Goal: Information Seeking & Learning: Learn about a topic

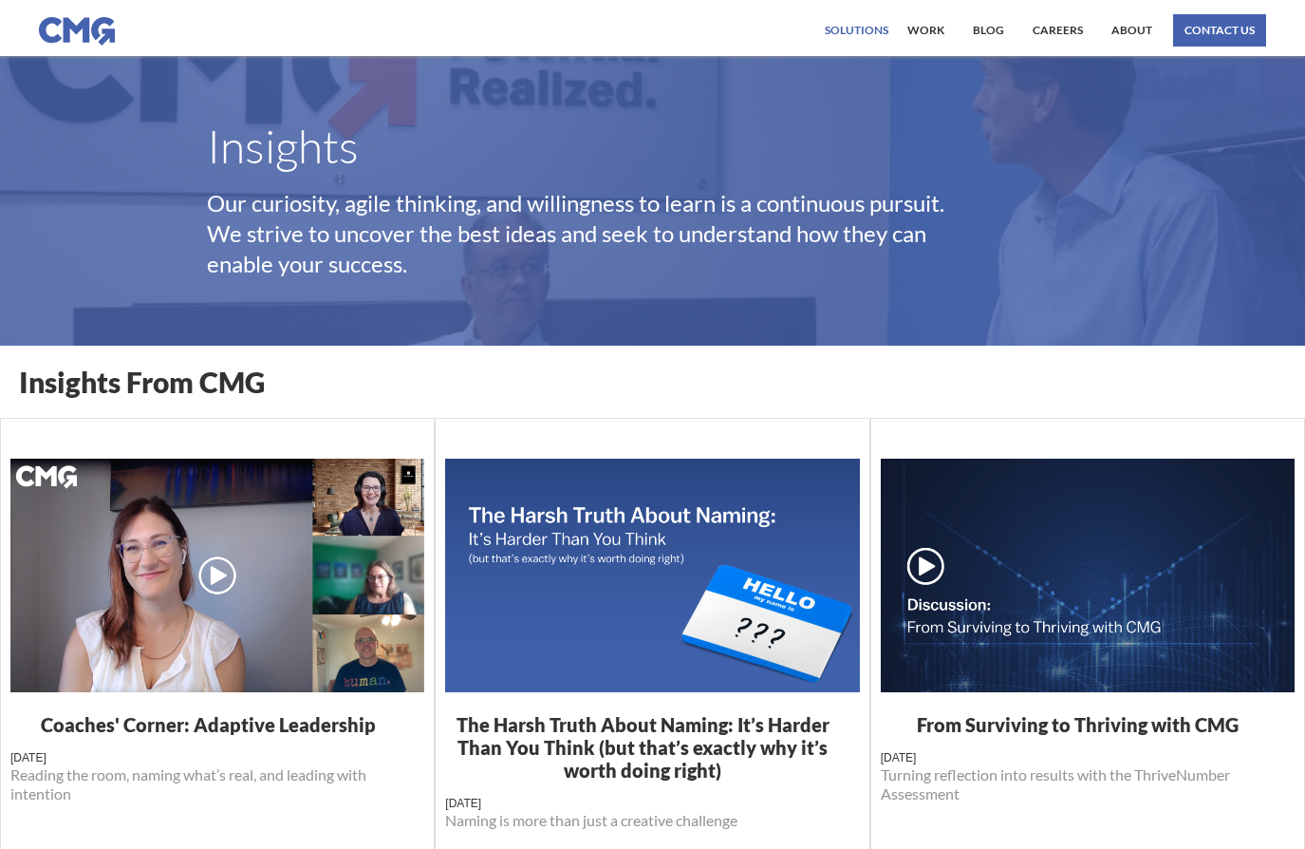
click at [860, 35] on div "Solutions" at bounding box center [857, 30] width 64 height 11
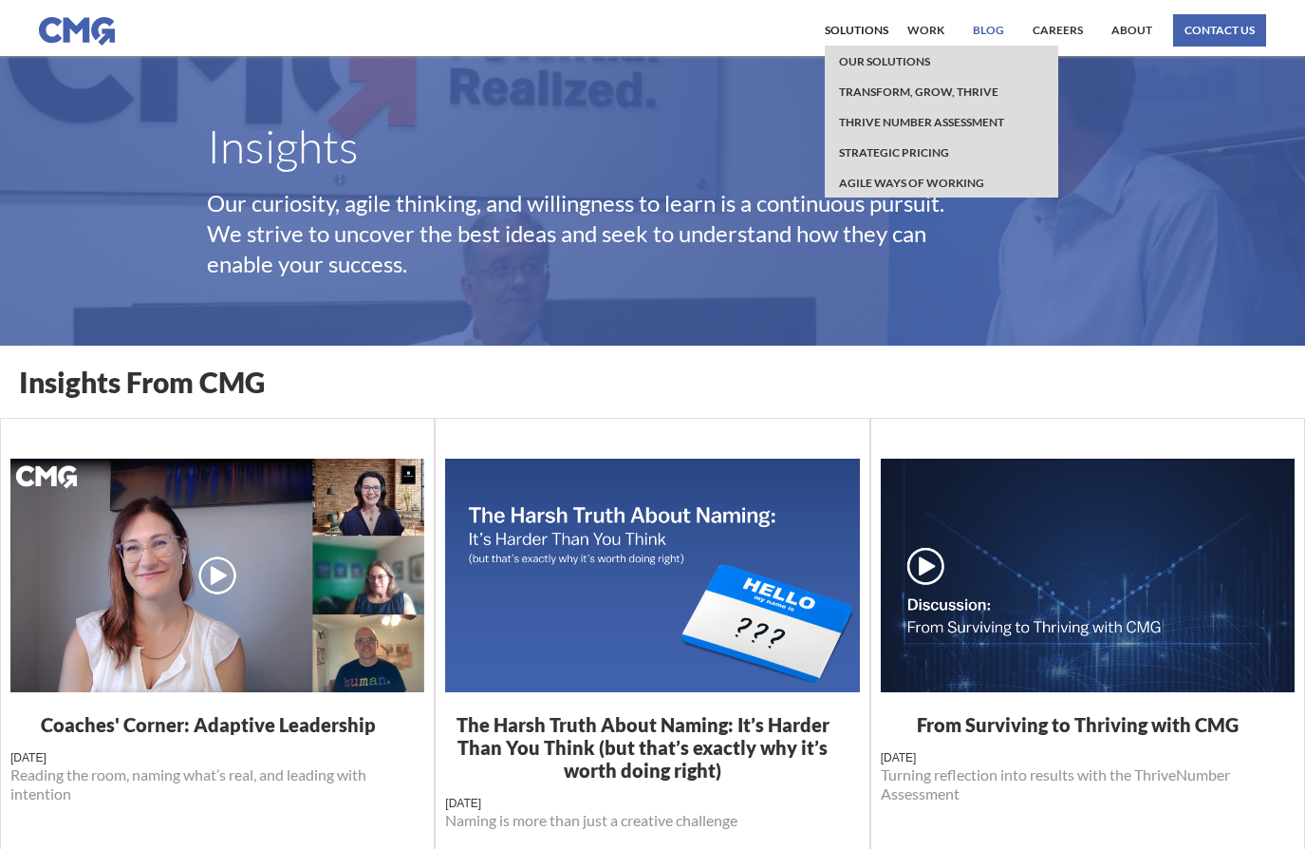
click at [988, 24] on link "Blog" at bounding box center [988, 30] width 41 height 32
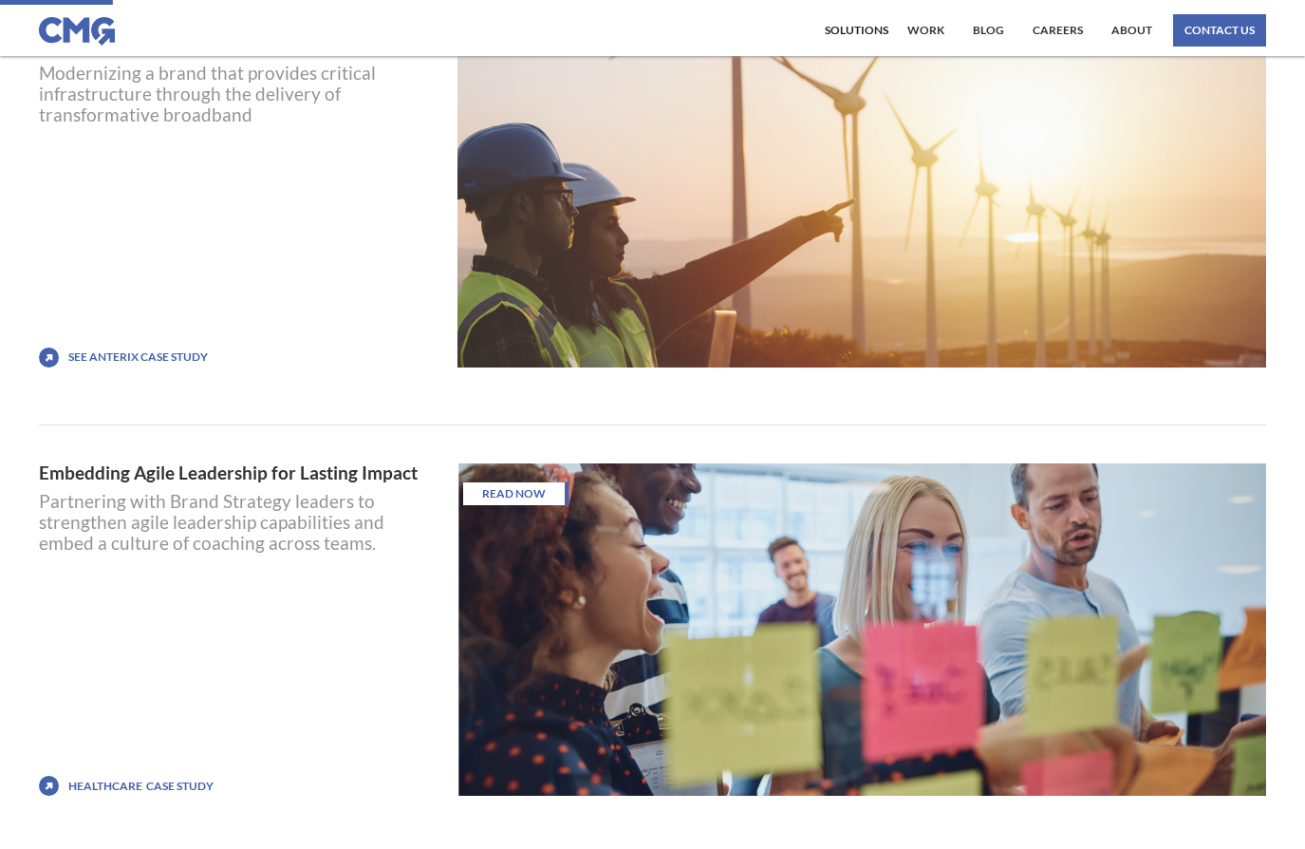
scroll to position [140, 0]
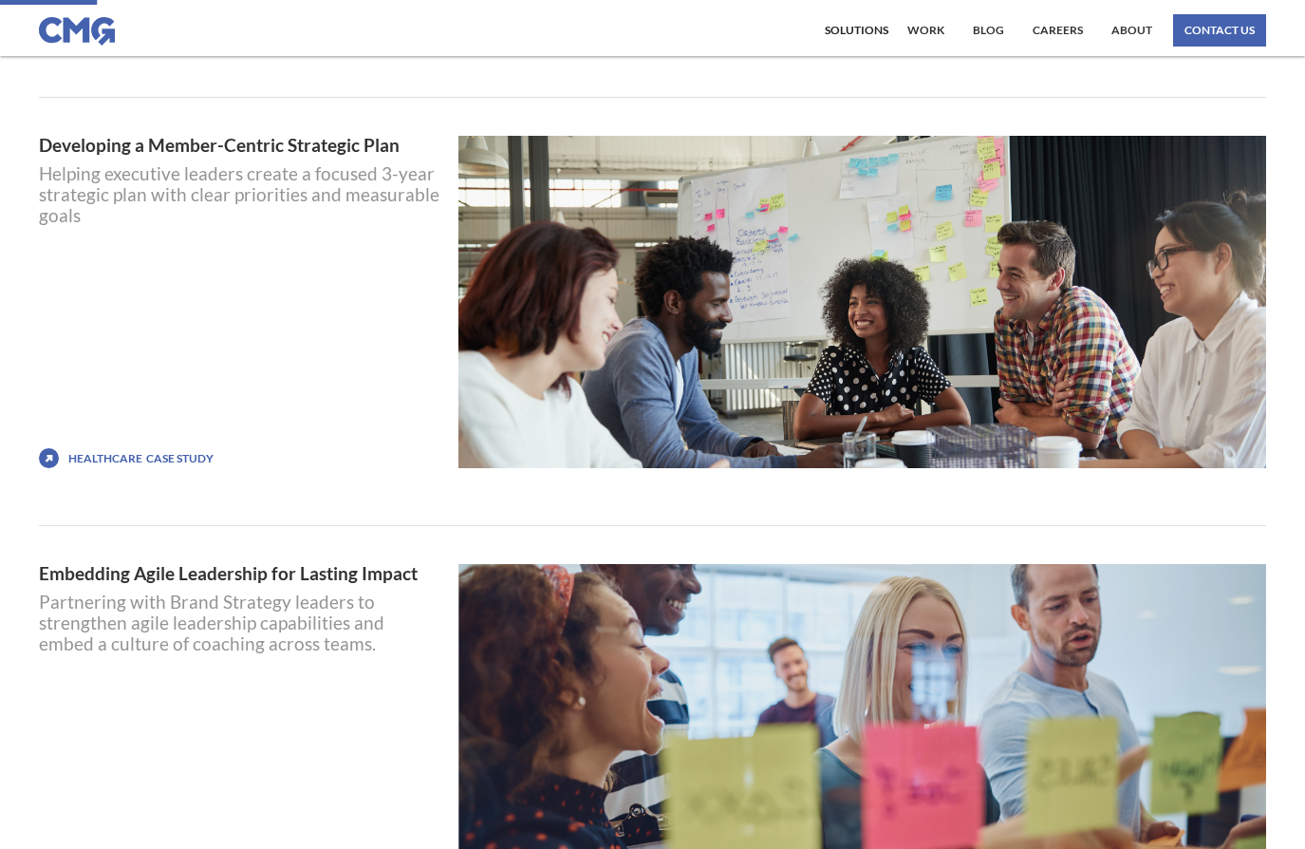
scroll to position [589, 0]
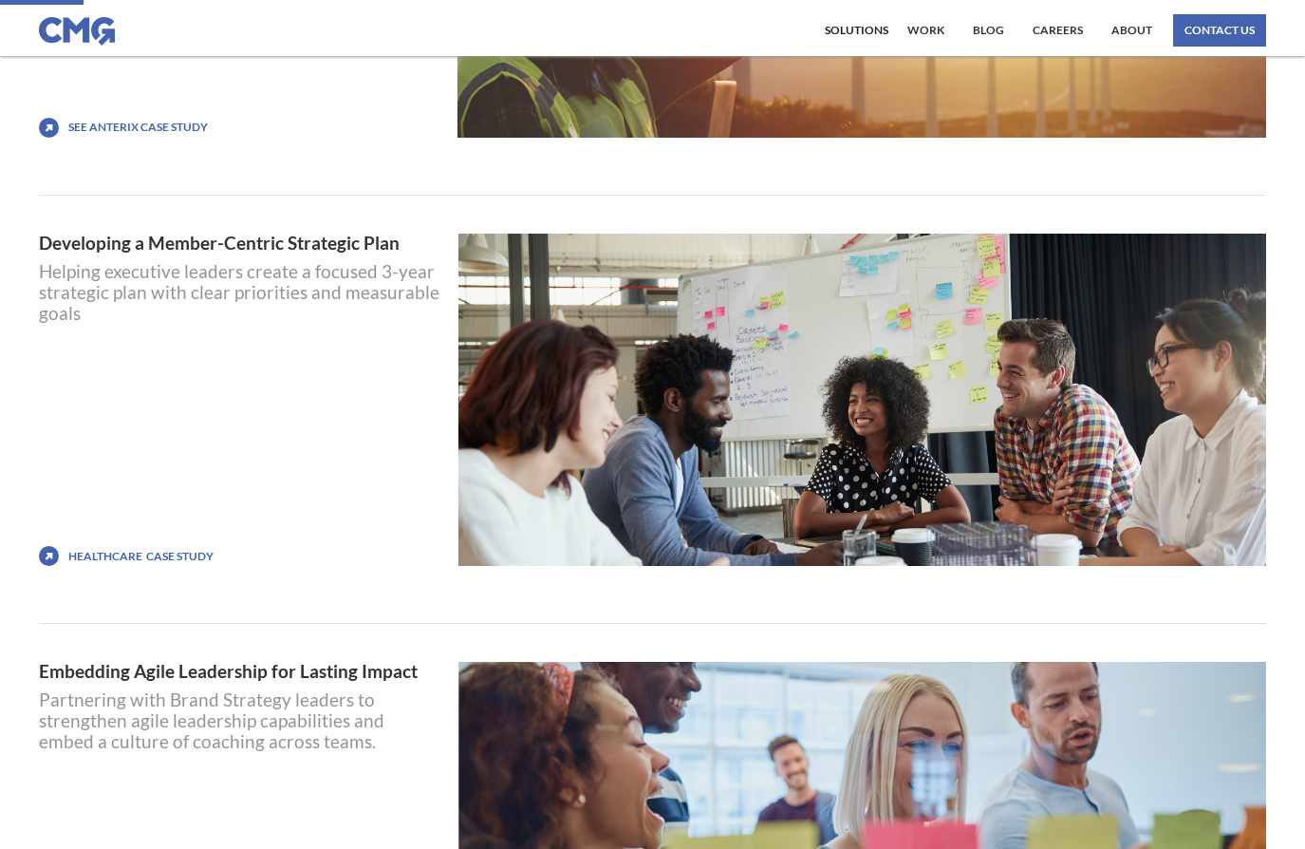
click at [122, 557] on div "Healthcare" at bounding box center [105, 556] width 74 height 13
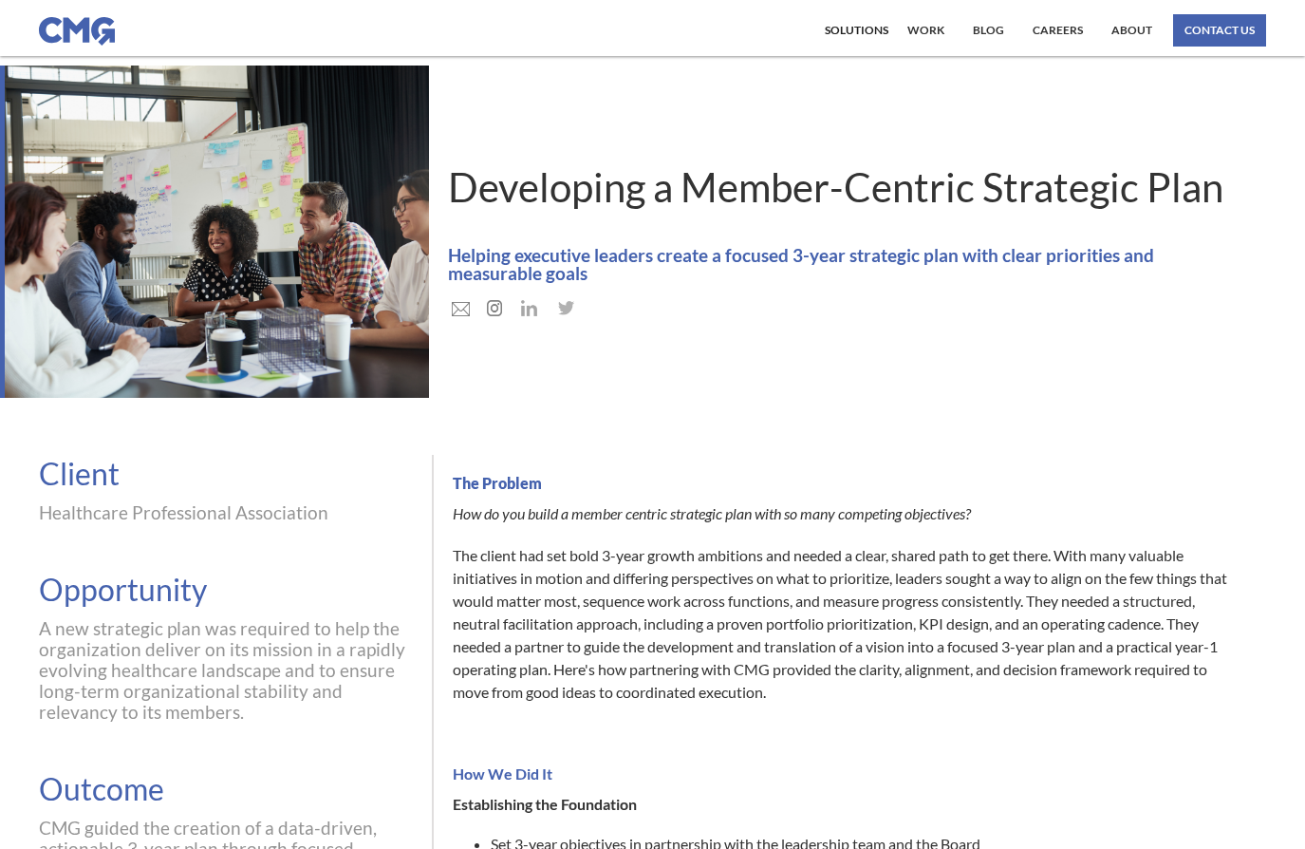
click at [1038, 291] on div at bounding box center [876, 304] width 857 height 27
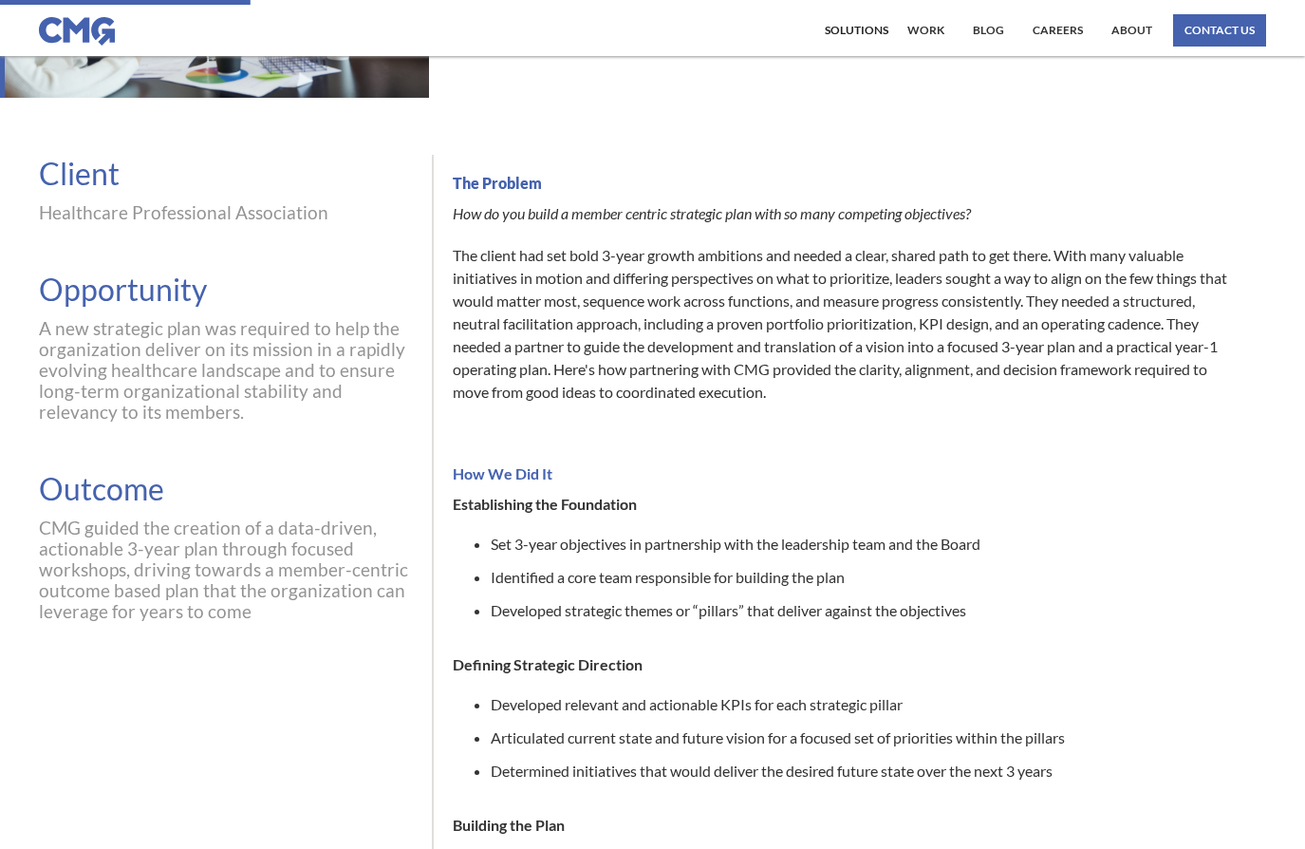
scroll to position [335, 0]
